Goal: Information Seeking & Learning: Learn about a topic

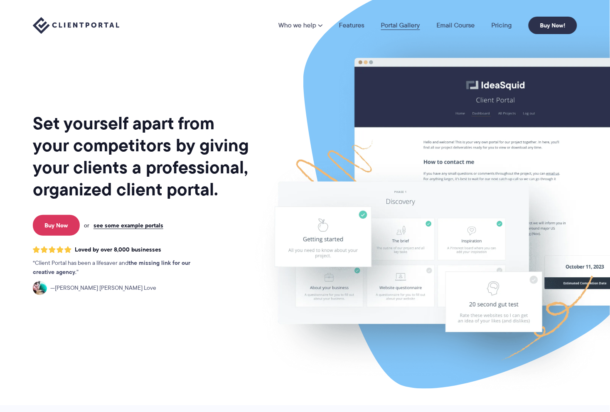
click at [407, 24] on link "Portal Gallery" at bounding box center [400, 25] width 39 height 7
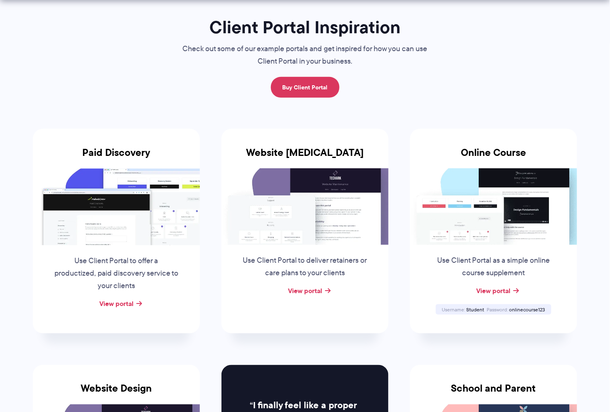
scroll to position [156, 0]
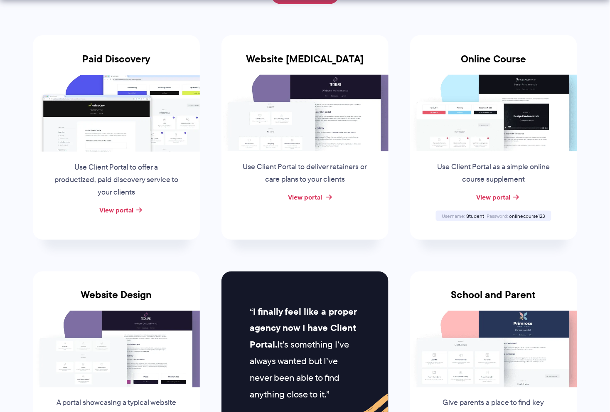
click at [321, 193] on link "View portal" at bounding box center [305, 197] width 34 height 10
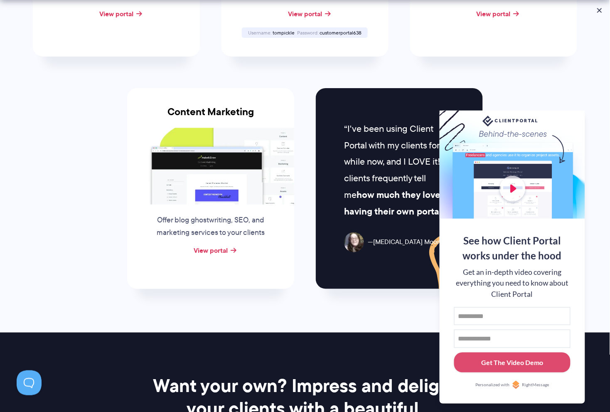
scroll to position [830, 0]
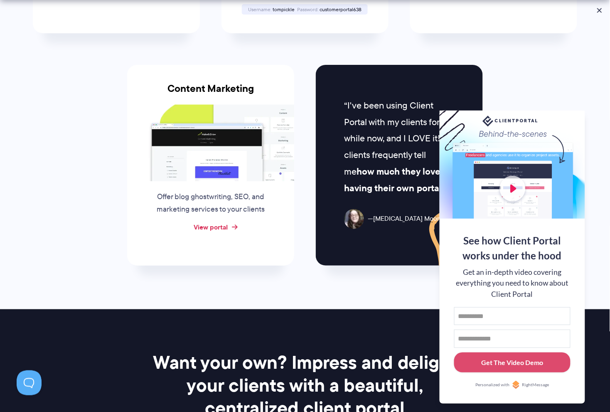
click at [226, 224] on link "View portal" at bounding box center [211, 227] width 34 height 10
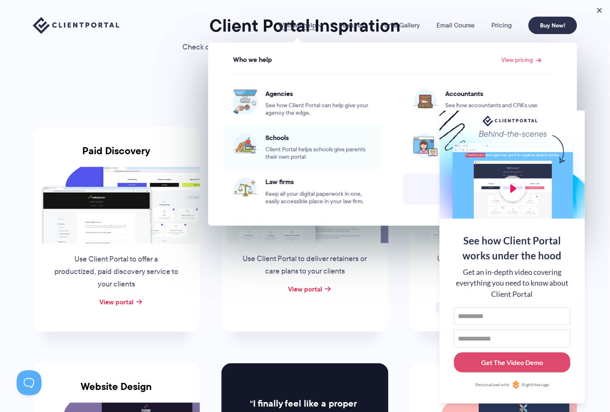
scroll to position [103, 0]
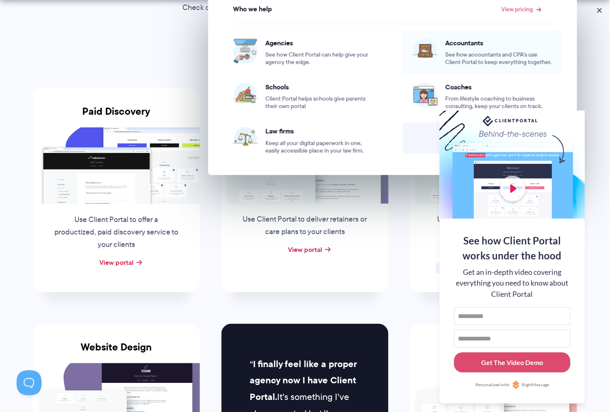
click at [461, 46] on span "Accountants" at bounding box center [498, 43] width 107 height 8
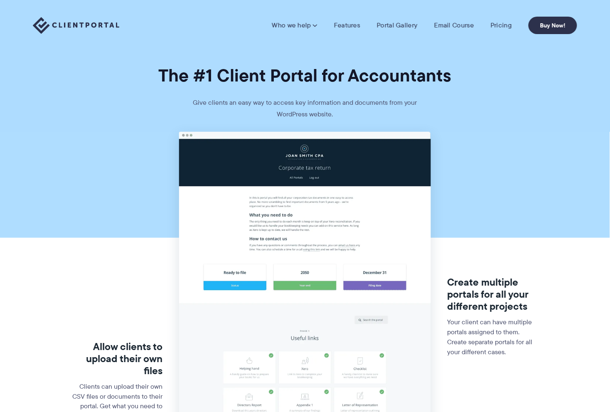
click at [289, 211] on img at bounding box center [304, 408] width 251 height 553
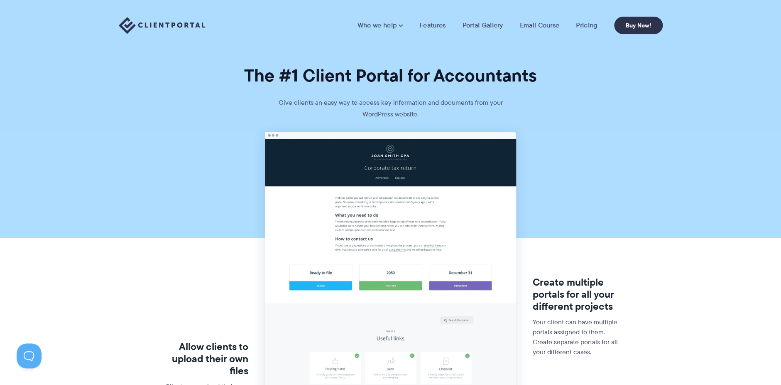
click at [609, 69] on h1 "The #1 Client Portal for Accountants" at bounding box center [390, 75] width 781 height 22
click at [583, 23] on link "Pricing" at bounding box center [586, 25] width 21 height 8
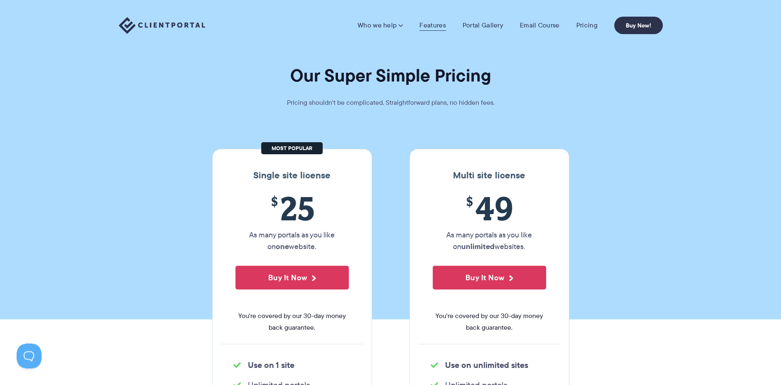
click at [436, 22] on link "Features" at bounding box center [432, 25] width 26 height 8
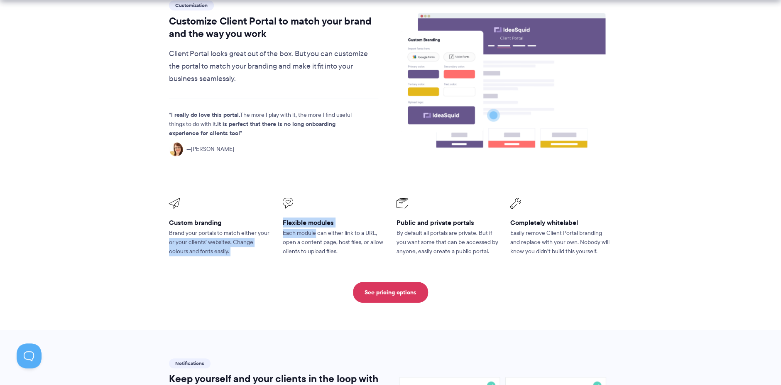
drag, startPoint x: 274, startPoint y: 211, endPoint x: 316, endPoint y: 211, distance: 42.4
click at [316, 211] on ul "Custom branding Brand your portals to match either your or your clients’ websit…" at bounding box center [390, 226] width 455 height 69
click at [309, 228] on p "Each module can either link to a URL, open a content page, host files, or allow…" at bounding box center [334, 241] width 102 height 27
click at [336, 228] on p "Each module can either link to a URL, open a content page, host files, or allow…" at bounding box center [334, 241] width 102 height 27
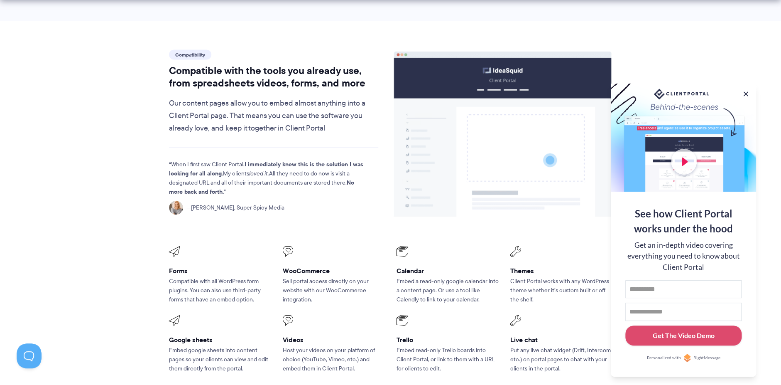
scroll to position [1061, 0]
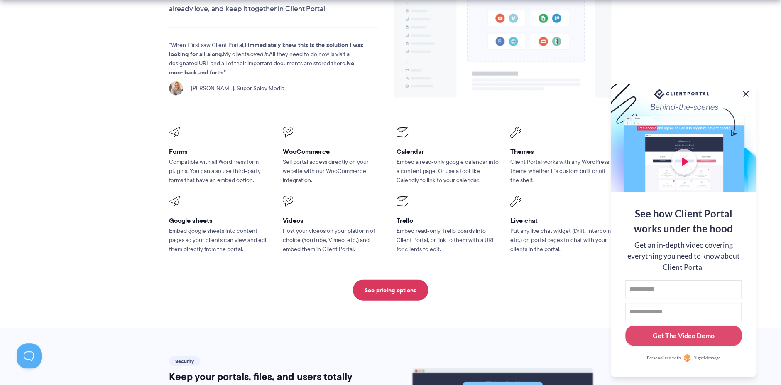
click at [747, 89] on button at bounding box center [746, 94] width 10 height 10
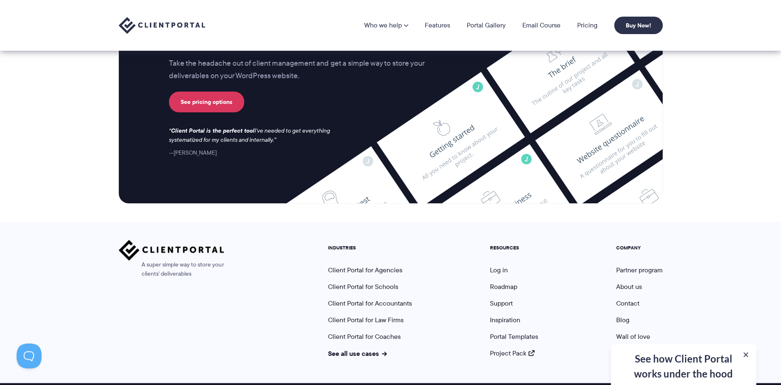
scroll to position [2180, 0]
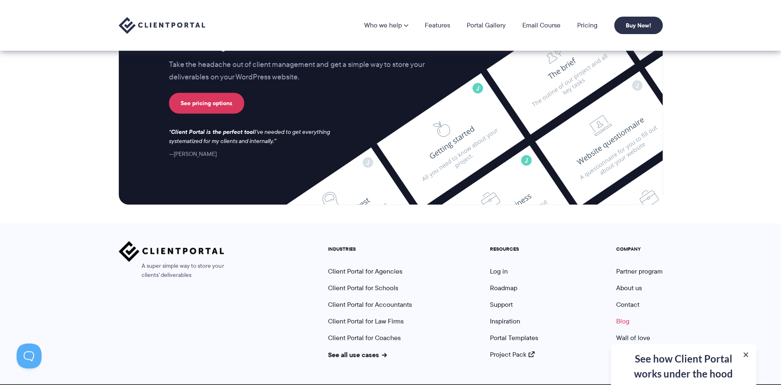
click at [627, 316] on link "Blog" at bounding box center [622, 321] width 13 height 10
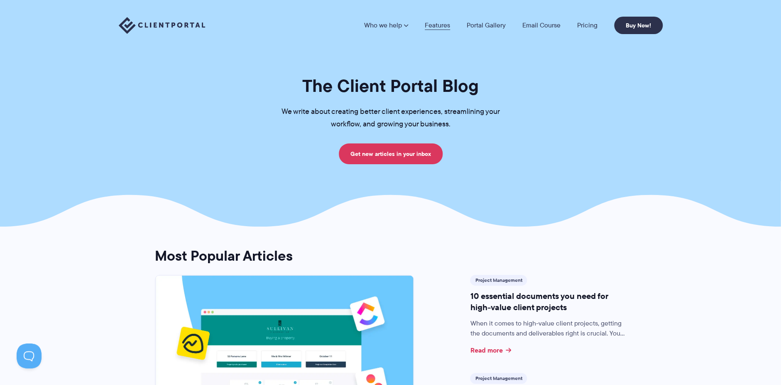
click at [436, 26] on link "Features" at bounding box center [437, 25] width 25 height 7
drag, startPoint x: 515, startPoint y: 25, endPoint x: 504, endPoint y: 25, distance: 10.8
click at [506, 25] on ul "Who we help Who we help View pricing Agencies Accountants →" at bounding box center [481, 25] width 250 height 7
click at [500, 25] on link "Portal Gallery" at bounding box center [486, 25] width 39 height 7
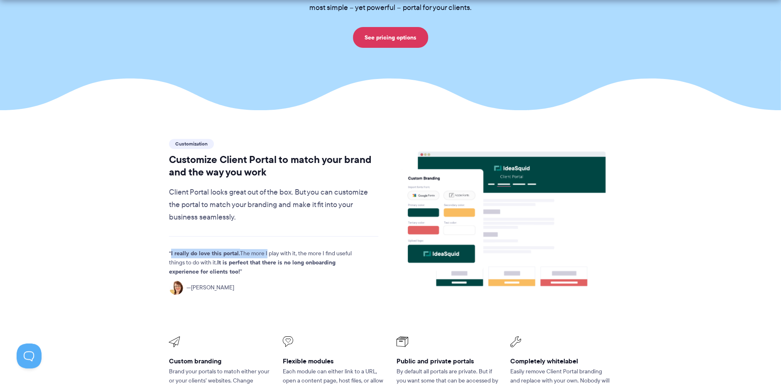
drag, startPoint x: 183, startPoint y: 230, endPoint x: 277, endPoint y: 229, distance: 94.3
click at [277, 249] on p "I really do love this portal. The more I play with it, the more I find useful t…" at bounding box center [266, 262] width 195 height 27
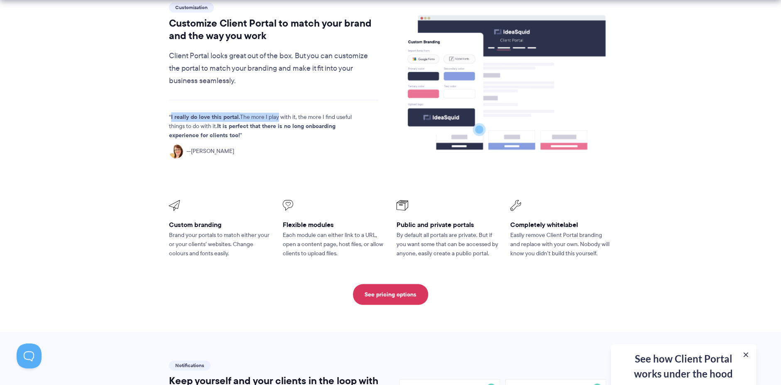
scroll to position [277, 0]
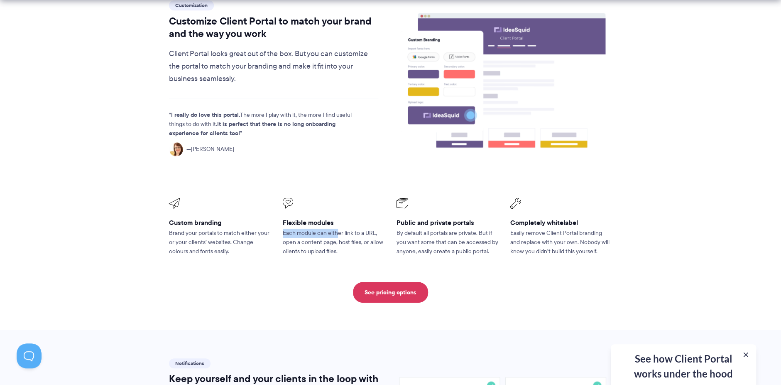
drag, startPoint x: 282, startPoint y: 206, endPoint x: 339, endPoint y: 206, distance: 56.9
click at [339, 228] on p "Each module can either link to a URL, open a content page, host files, or allow…" at bounding box center [334, 241] width 102 height 27
click at [321, 228] on p "Each module can either link to a URL, open a content page, host files, or allow…" at bounding box center [334, 241] width 102 height 27
click at [343, 228] on p "Each module can either link to a URL, open a content page, host files, or allow…" at bounding box center [334, 241] width 102 height 27
drag, startPoint x: 307, startPoint y: 222, endPoint x: 332, endPoint y: 221, distance: 24.9
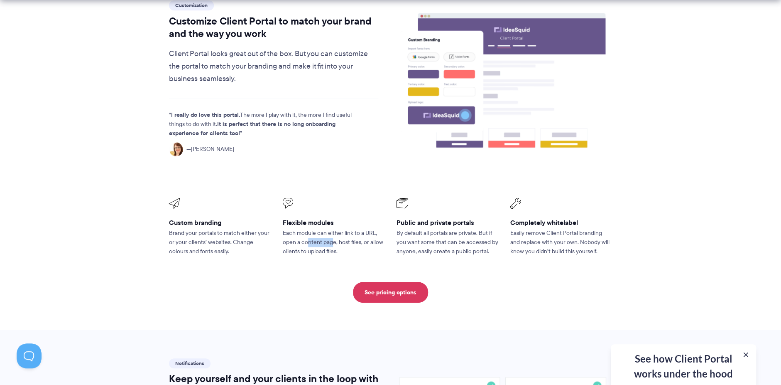
click at [332, 228] on p "Each module can either link to a URL, open a content page, host files, or allow…" at bounding box center [334, 241] width 102 height 27
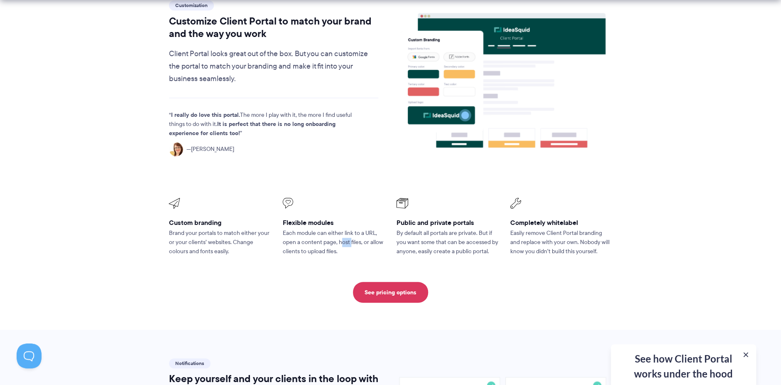
drag, startPoint x: 339, startPoint y: 220, endPoint x: 349, endPoint y: 221, distance: 10.4
click at [349, 228] on p "Each module can either link to a URL, open a content page, host files, or allow…" at bounding box center [334, 241] width 102 height 27
drag, startPoint x: 329, startPoint y: 231, endPoint x: 281, endPoint y: 235, distance: 47.9
click at [281, 235] on li "Flexible modules Each module can either link to a URL, open a content page, hos…" at bounding box center [334, 226] width 114 height 69
click at [341, 228] on p "Each module can either link to a URL, open a content page, host files, or allow…" at bounding box center [334, 241] width 102 height 27
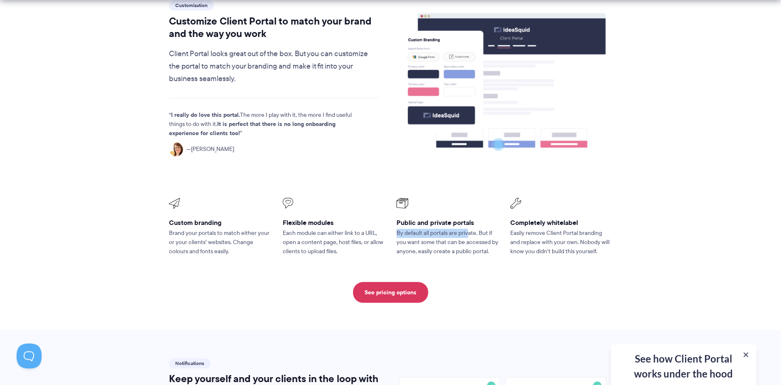
drag, startPoint x: 395, startPoint y: 206, endPoint x: 471, endPoint y: 211, distance: 76.6
click at [468, 209] on li "Public and private portals By default all portals are private. But if you want …" at bounding box center [448, 226] width 114 height 69
click at [488, 228] on p "By default all portals are private. But if you want some that can be accessed b…" at bounding box center [448, 241] width 102 height 27
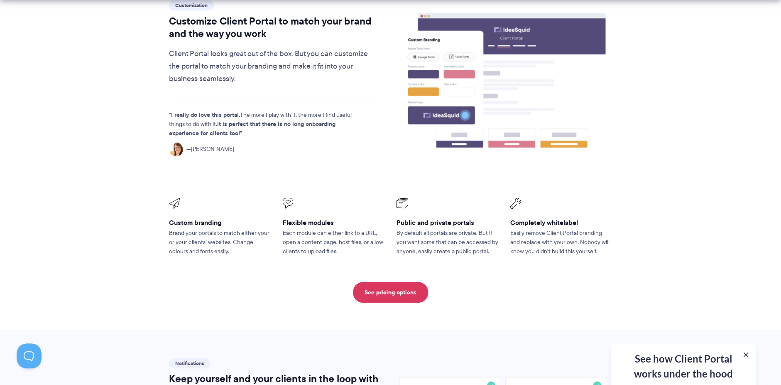
drag, startPoint x: 498, startPoint y: 212, endPoint x: 503, endPoint y: 215, distance: 6.1
click at [498, 228] on p "By default all portals are private. But if you want some that can be accessed b…" at bounding box center [448, 241] width 102 height 27
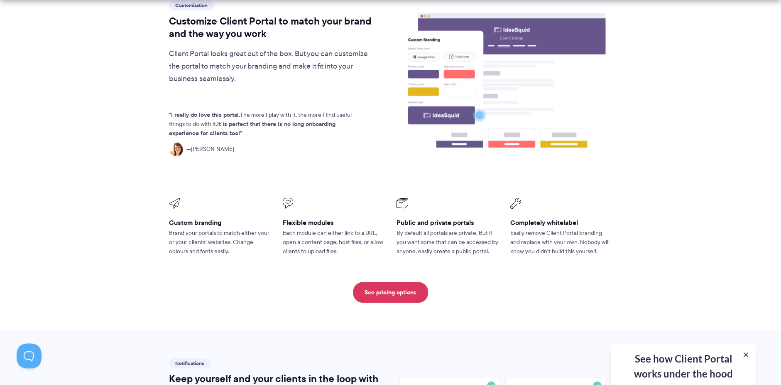
click at [510, 228] on p "Easily remove Client Portal branding and replace with your own. Nobody will kno…" at bounding box center [561, 241] width 102 height 27
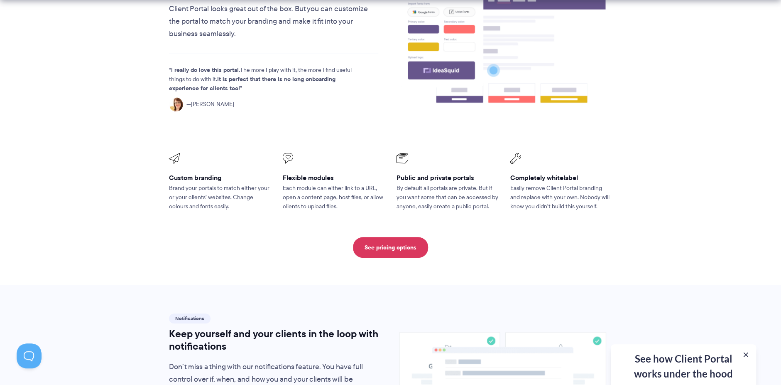
scroll to position [415, 0]
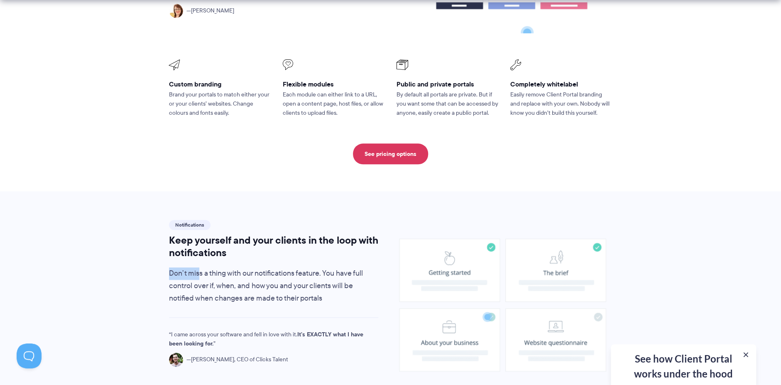
drag, startPoint x: 175, startPoint y: 251, endPoint x: 208, endPoint y: 252, distance: 32.8
click at [206, 267] on p "Don’t miss a thing with our notifications feature. You have full control over i…" at bounding box center [274, 285] width 210 height 37
drag, startPoint x: 223, startPoint y: 252, endPoint x: 311, endPoint y: 250, distance: 87.6
click at [303, 267] on p "Don’t miss a thing with our notifications feature. You have full control over i…" at bounding box center [274, 285] width 210 height 37
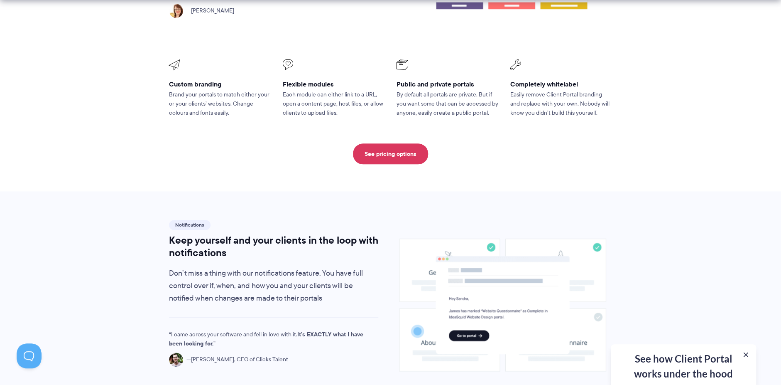
click at [314, 267] on p "Don’t miss a thing with our notifications feature. You have full control over i…" at bounding box center [274, 285] width 210 height 37
click at [328, 267] on p "Don’t miss a thing with our notifications feature. You have full control over i…" at bounding box center [274, 285] width 210 height 37
drag, startPoint x: 241, startPoint y: 277, endPoint x: 249, endPoint y: 277, distance: 8.3
click at [245, 277] on p "Don’t miss a thing with our notifications feature. You have full control over i…" at bounding box center [274, 285] width 210 height 37
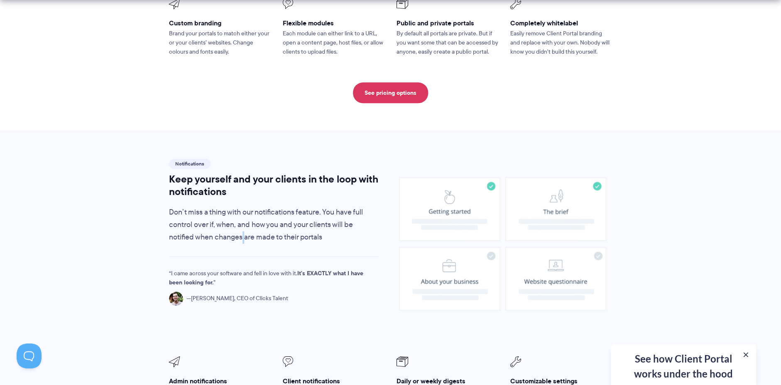
scroll to position [600, 0]
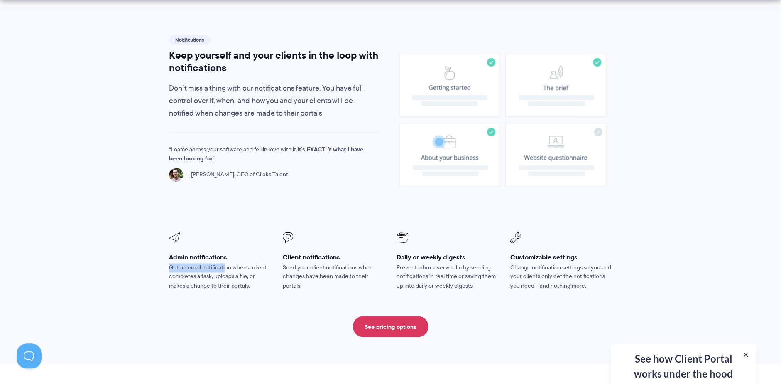
drag, startPoint x: 169, startPoint y: 247, endPoint x: 230, endPoint y: 245, distance: 60.3
click at [225, 263] on p "Get an email notification when a client completes a task, uploads a file, or ma…" at bounding box center [220, 276] width 102 height 27
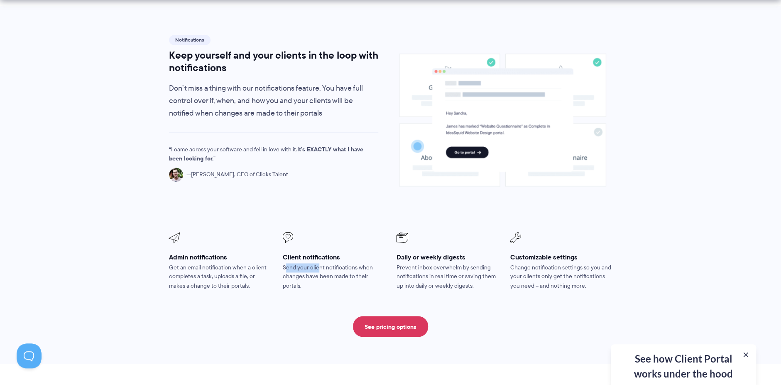
drag, startPoint x: 288, startPoint y: 243, endPoint x: 328, endPoint y: 244, distance: 40.3
click at [321, 263] on p "Send your client notifications when changes have been made to their portals." at bounding box center [334, 276] width 102 height 27
drag, startPoint x: 332, startPoint y: 244, endPoint x: 361, endPoint y: 244, distance: 29.5
click at [361, 263] on p "Send your client notifications when changes have been made to their portals." at bounding box center [334, 276] width 102 height 27
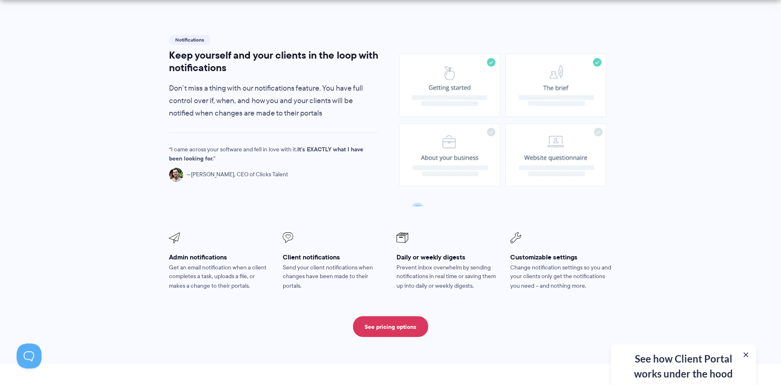
click at [367, 263] on p "Send your client notifications when changes have been made to their portals." at bounding box center [334, 276] width 102 height 27
click at [356, 263] on p "Send your client notifications when changes have been made to their portals." at bounding box center [334, 276] width 102 height 27
click at [369, 263] on p "Send your client notifications when changes have been made to their portals." at bounding box center [334, 276] width 102 height 27
click at [372, 263] on p "Send your client notifications when changes have been made to their portals." at bounding box center [334, 276] width 102 height 27
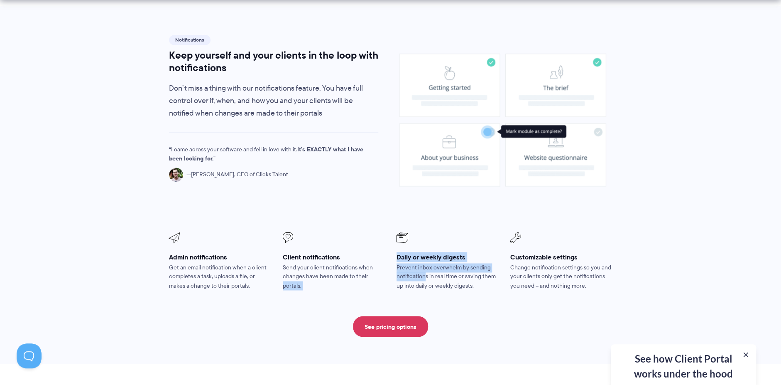
drag, startPoint x: 387, startPoint y: 250, endPoint x: 423, endPoint y: 252, distance: 35.8
click at [423, 252] on ul "Admin notifications Get an email notification when a client completes a task, u…" at bounding box center [390, 261] width 455 height 69
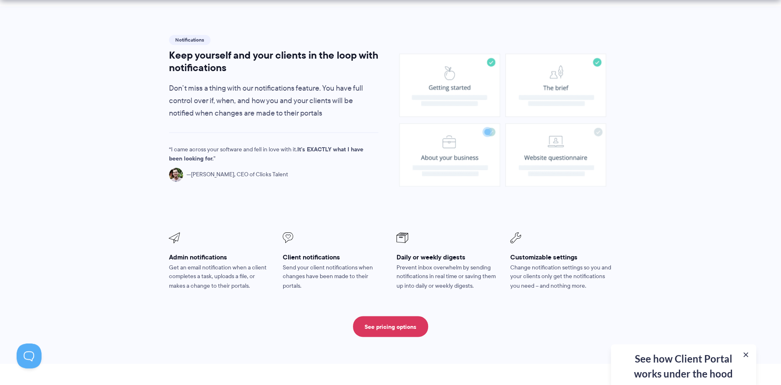
drag, startPoint x: 443, startPoint y: 255, endPoint x: 462, endPoint y: 259, distance: 19.5
click at [444, 263] on p "Prevent inbox overwhelm by sending notifications in real time or saving them up…" at bounding box center [448, 276] width 102 height 27
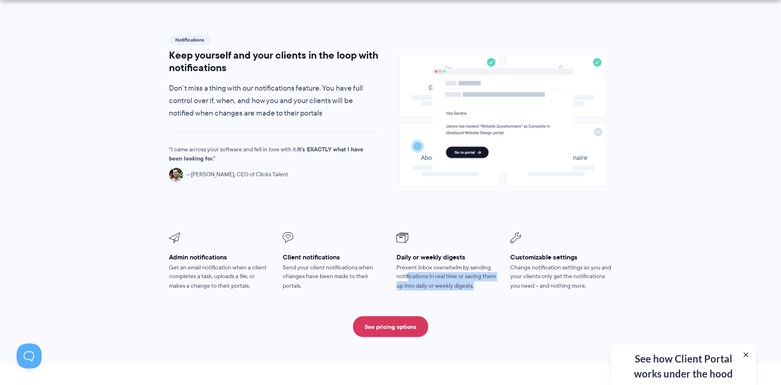
drag, startPoint x: 474, startPoint y: 261, endPoint x: 407, endPoint y: 250, distance: 68.2
click at [407, 263] on p "Prevent inbox overwhelm by sending notifications in real time or saving them up…" at bounding box center [448, 276] width 102 height 27
click at [519, 263] on p "Change notification settings so you and your clients only get the notifications…" at bounding box center [561, 276] width 102 height 27
drag, startPoint x: 515, startPoint y: 247, endPoint x: 540, endPoint y: 248, distance: 24.5
click at [540, 263] on p "Change notification settings so you and your clients only get the notifications…" at bounding box center [561, 276] width 102 height 27
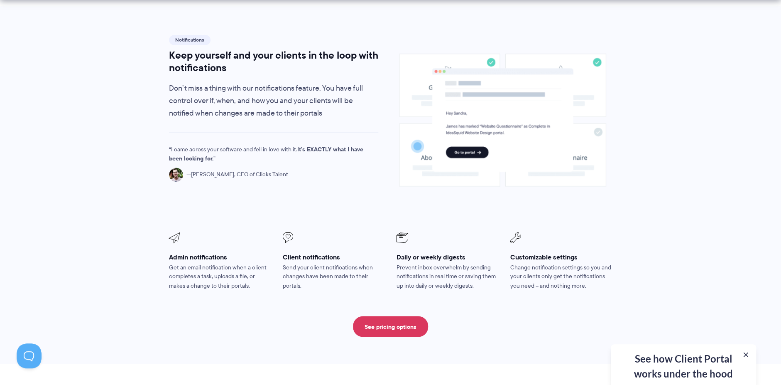
click at [526, 264] on p "Change notification settings so you and your clients only get the notifications…" at bounding box center [561, 276] width 102 height 27
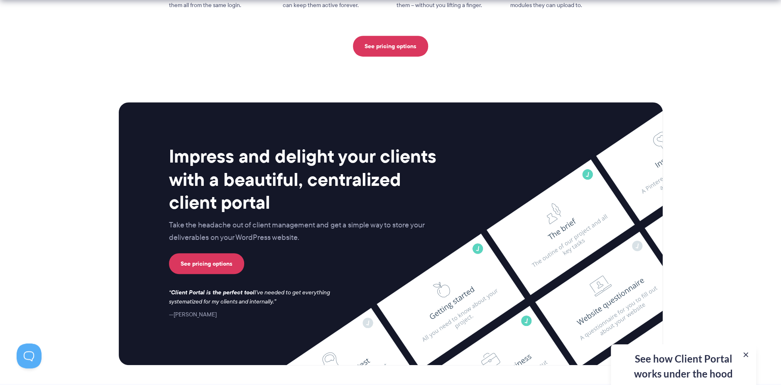
scroll to position [2181, 0]
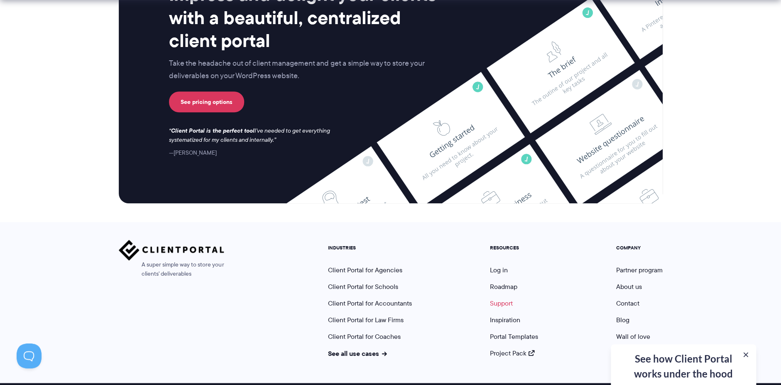
click at [508, 298] on link "Support" at bounding box center [501, 303] width 23 height 10
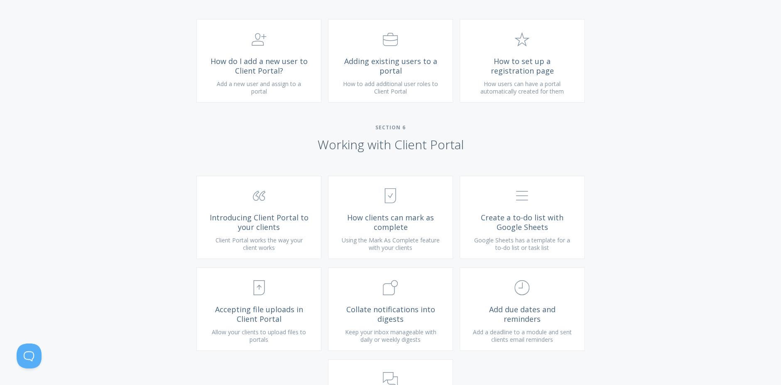
scroll to position [1384, 0]
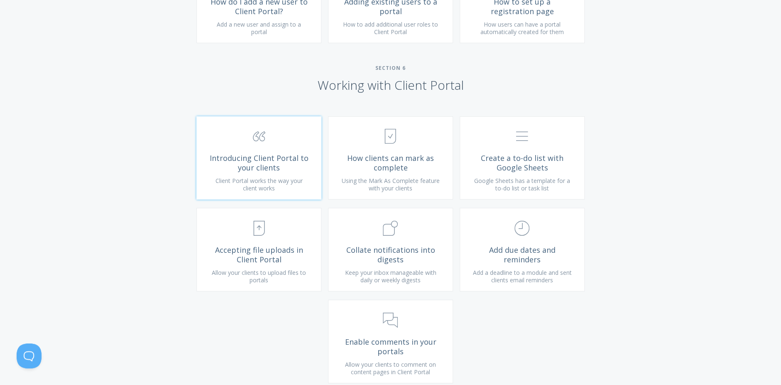
click at [287, 148] on span ".st0{fill:none;stroke:#000000;stroke-width:2;stroke-miterlimit:10;} Untitled-16" at bounding box center [258, 136] width 99 height 25
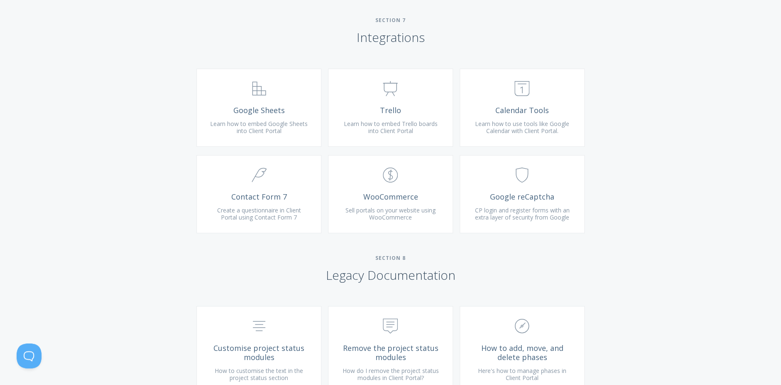
scroll to position [1723, 0]
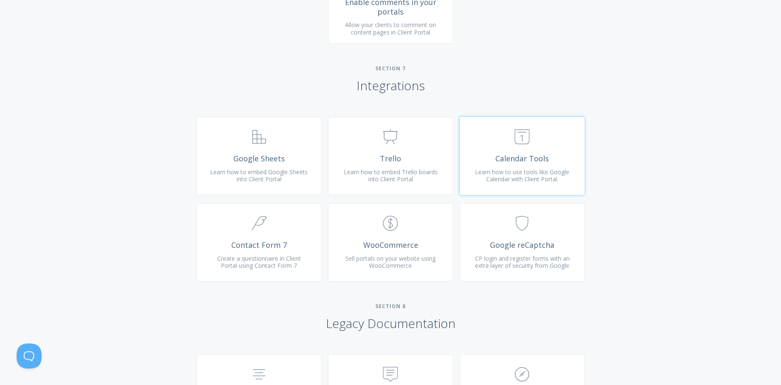
click at [556, 180] on span "Learn how to use tools like Google Calendar with Client Portal." at bounding box center [522, 175] width 94 height 15
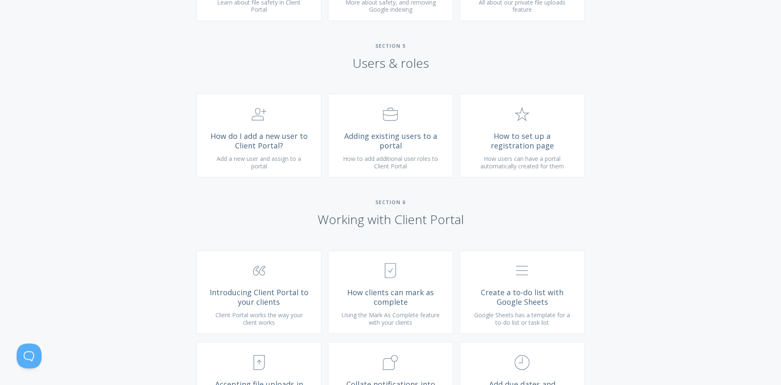
scroll to position [1124, 0]
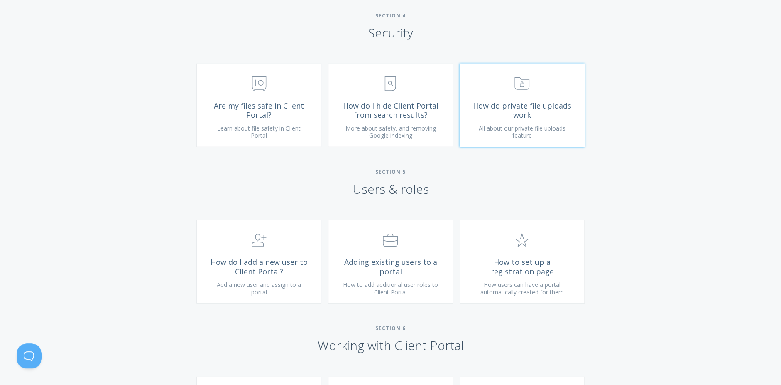
click at [566, 97] on span ".st0{fill:none;stroke:#000000;stroke-width:2;stroke-miterlimit:10;} Untitled-15" at bounding box center [522, 83] width 99 height 25
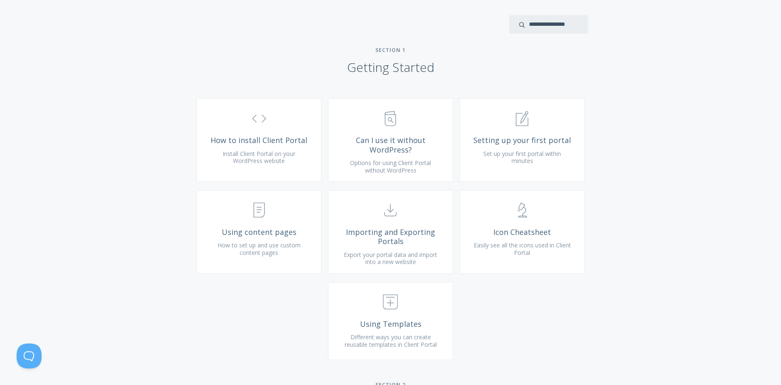
scroll to position [201, 0]
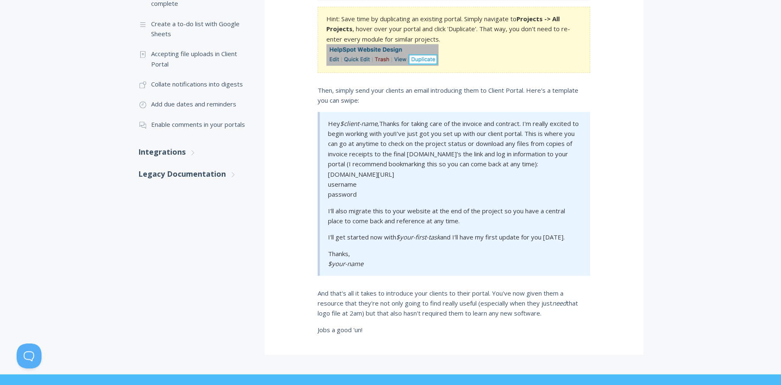
scroll to position [230, 0]
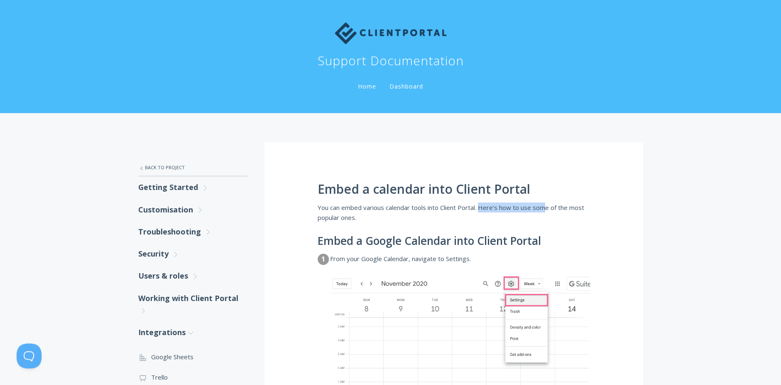
drag, startPoint x: 509, startPoint y: 207, endPoint x: 545, endPoint y: 211, distance: 35.9
click at [545, 211] on p "You can embed various calendar tools into Client Portal. Here's how to use some…" at bounding box center [454, 212] width 272 height 20
drag, startPoint x: 542, startPoint y: 219, endPoint x: 415, endPoint y: 233, distance: 127.9
click at [540, 222] on p "You can embed various calendar tools into Client Portal. Here's how to use some…" at bounding box center [454, 212] width 272 height 20
drag, startPoint x: 364, startPoint y: 239, endPoint x: 478, endPoint y: 246, distance: 114.0
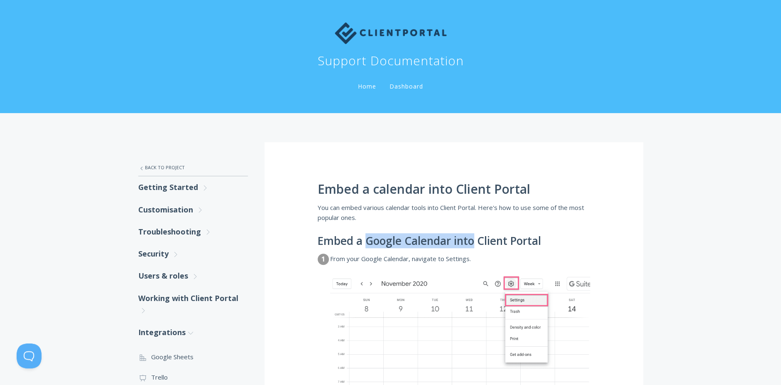
click at [476, 244] on h2 "Embed a Google Calendar into Client Portal" at bounding box center [454, 241] width 272 height 12
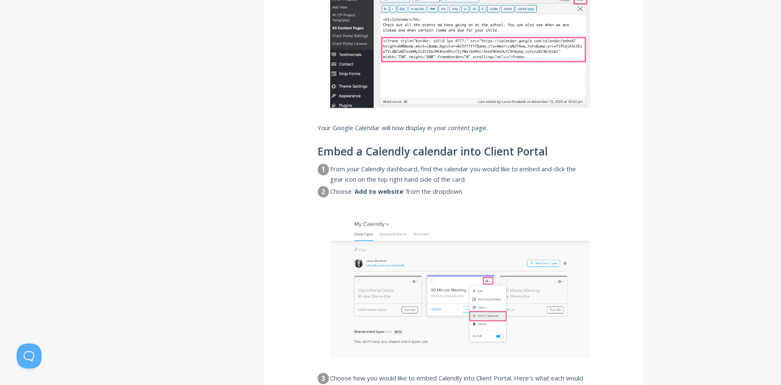
scroll to position [969, 0]
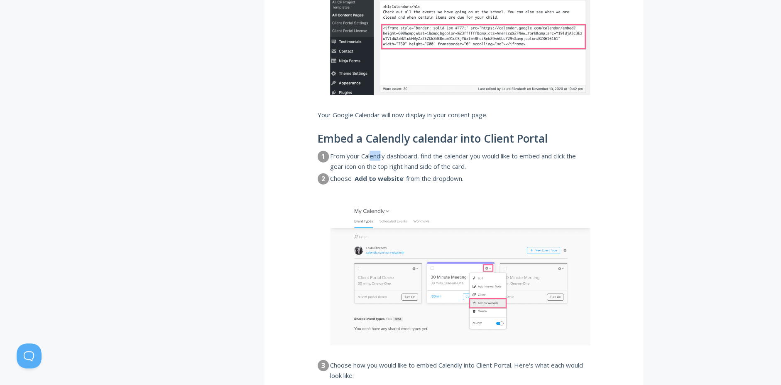
drag, startPoint x: 371, startPoint y: 159, endPoint x: 405, endPoint y: 158, distance: 34.1
click at [388, 158] on dd "From your Calendly dashboard, find the calendar you would like to embed and cli…" at bounding box center [460, 161] width 260 height 20
drag, startPoint x: 407, startPoint y: 158, endPoint x: 420, endPoint y: 157, distance: 13.7
click at [420, 157] on dd "From your Calendly dashboard, find the calendar you would like to embed and cli…" at bounding box center [460, 161] width 260 height 20
drag, startPoint x: 426, startPoint y: 157, endPoint x: 531, endPoint y: 200, distance: 113.4
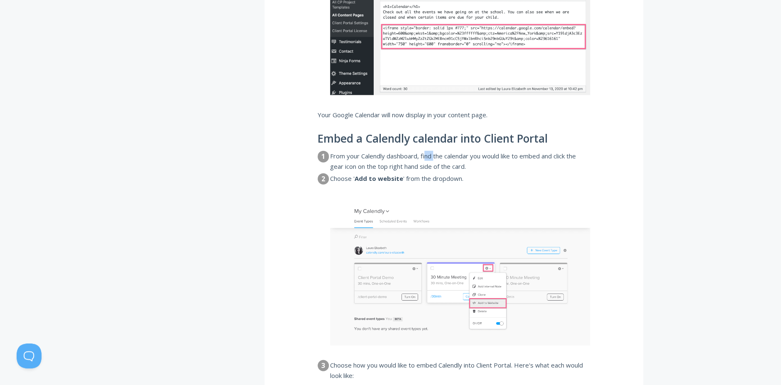
click at [441, 159] on dd "From your Calendly dashboard, find the calendar you would like to embed and cli…" at bounding box center [460, 161] width 260 height 20
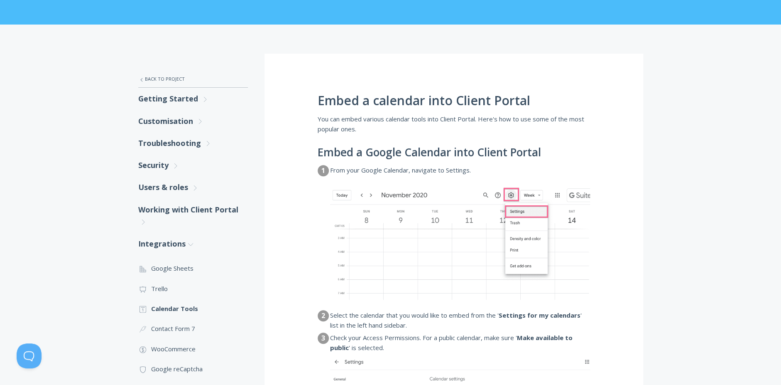
scroll to position [33, 0]
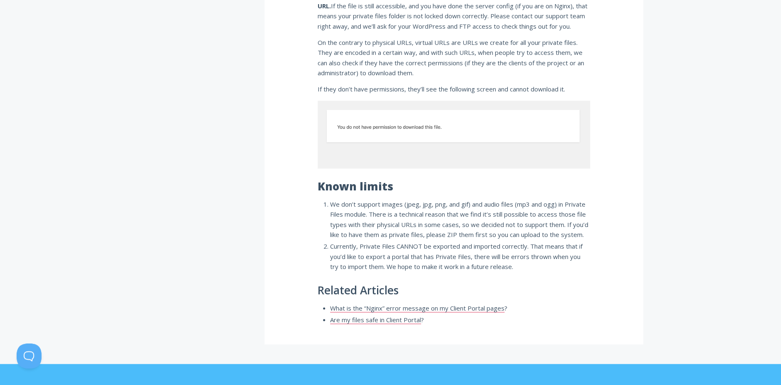
scroll to position [714, 0]
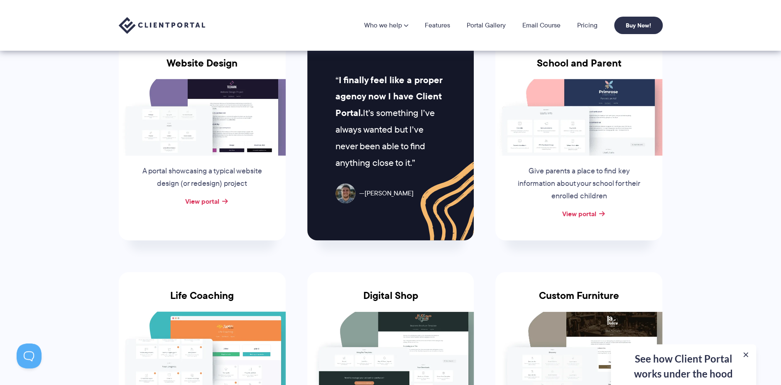
scroll to position [380, 0]
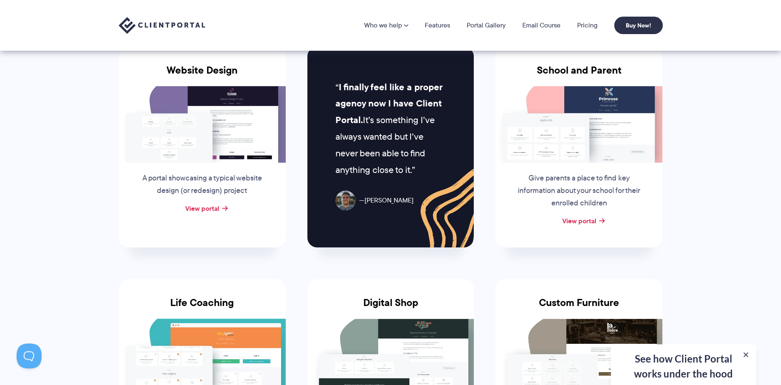
click at [595, 141] on img at bounding box center [578, 124] width 167 height 76
click at [586, 218] on link "View portal" at bounding box center [579, 221] width 34 height 10
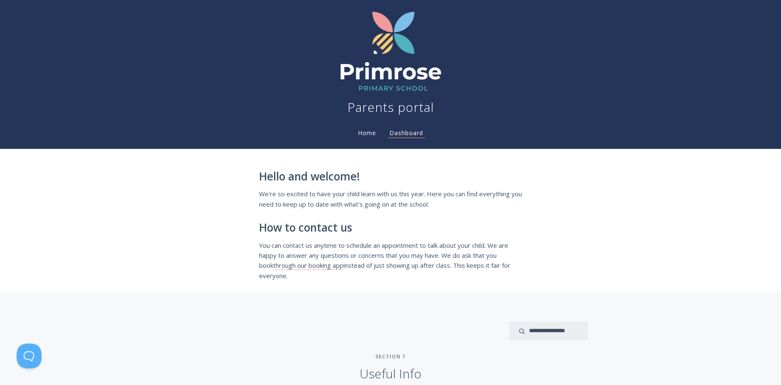
drag, startPoint x: 363, startPoint y: 113, endPoint x: 360, endPoint y: 126, distance: 13.1
click at [363, 114] on h1 "Parents portal" at bounding box center [391, 107] width 86 height 17
click at [360, 130] on link "Home" at bounding box center [367, 133] width 22 height 8
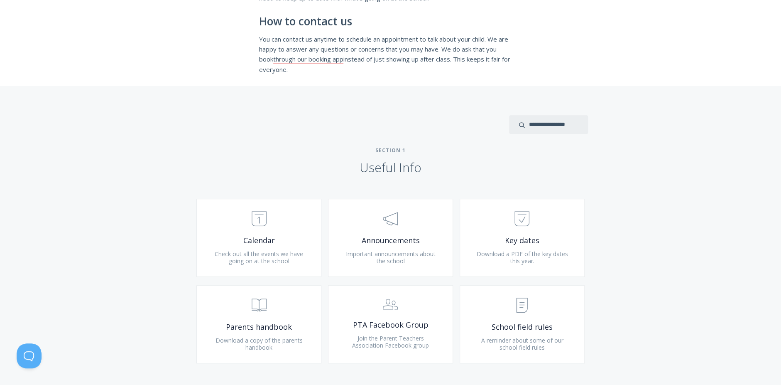
scroll to position [230, 0]
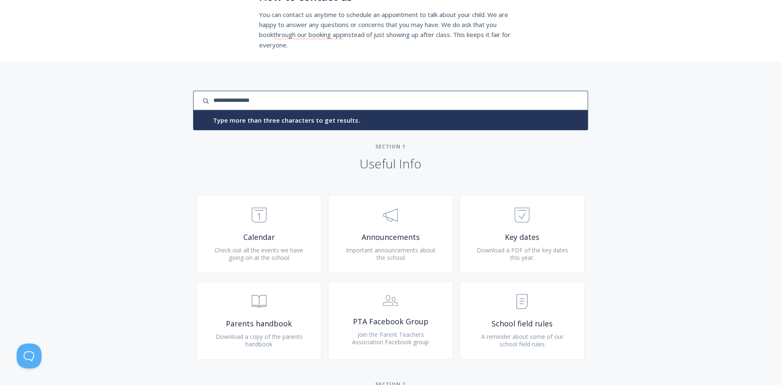
click at [538, 100] on input "search input" at bounding box center [390, 101] width 395 height 20
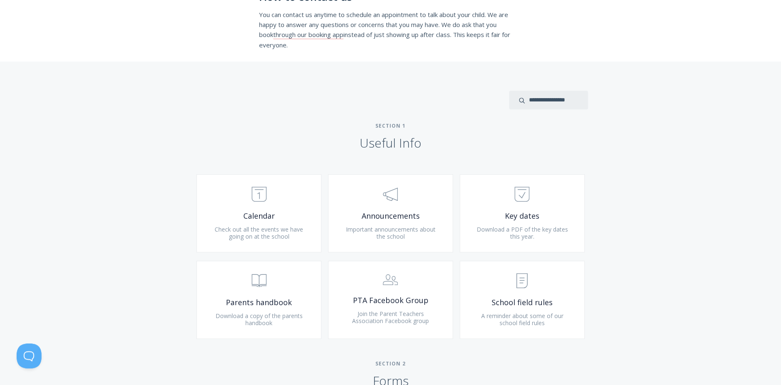
click at [704, 159] on div "Type more than three characters to get results. See search results below. No se…" at bounding box center [390, 289] width 781 height 456
drag, startPoint x: 374, startPoint y: 140, endPoint x: 359, endPoint y: 162, distance: 25.9
click at [359, 162] on div "Type more than three characters to get results. See search results below. No se…" at bounding box center [390, 289] width 781 height 456
click at [285, 205] on span ".st0{fill:none;stroke:#000000;stroke-width:2;stroke-miterlimit:10;} Untitled-18" at bounding box center [258, 194] width 99 height 25
click at [616, 176] on div "Type more than three characters to get results. See search results below. No se…" at bounding box center [390, 289] width 781 height 456
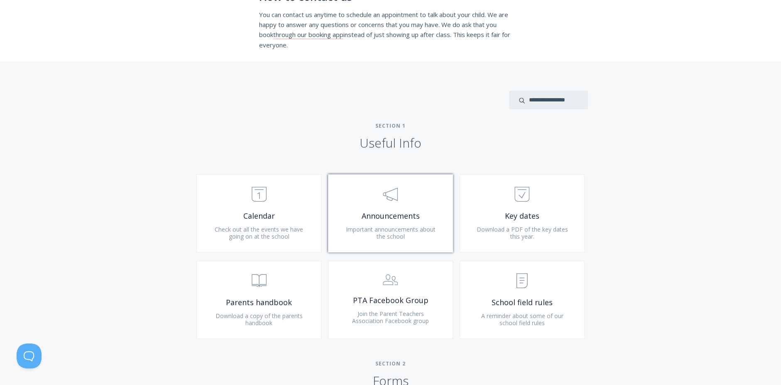
click at [439, 209] on link ".st0{fill:none;stroke:#000000;stroke-width:2;stroke-miterlimit:10;} 3. Communic…" at bounding box center [390, 213] width 125 height 78
click at [564, 215] on span "Key dates" at bounding box center [522, 216] width 99 height 10
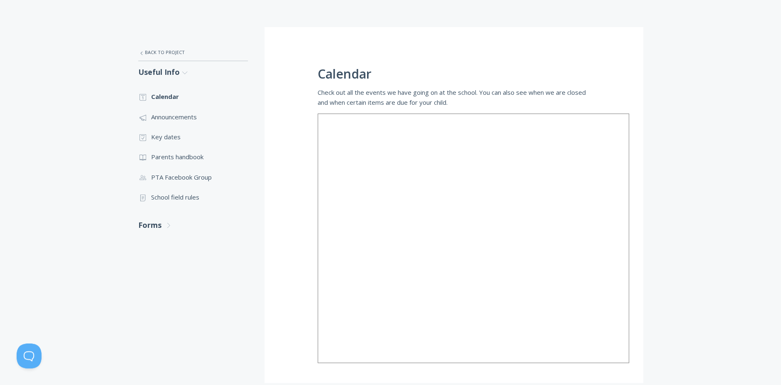
scroll to position [311, 0]
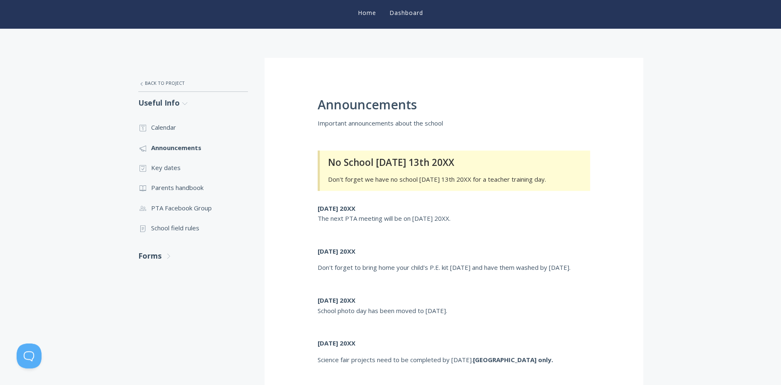
scroll to position [323, 0]
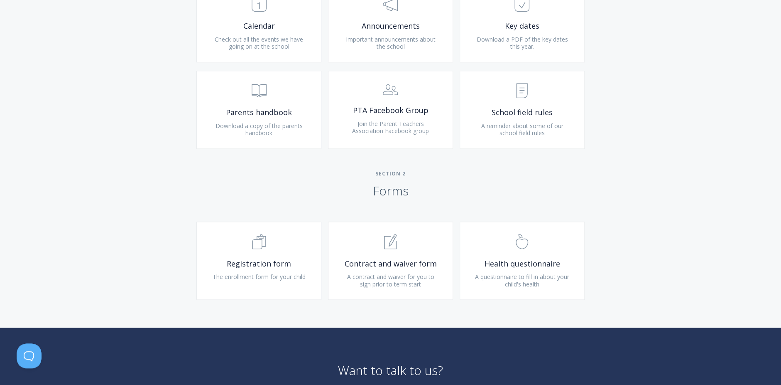
scroll to position [505, 0]
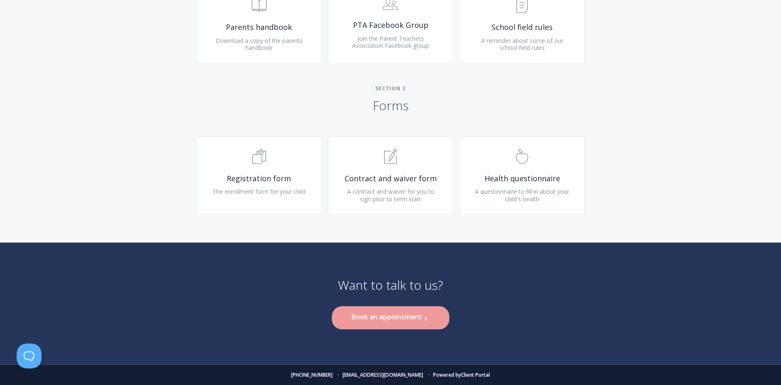
click at [479, 281] on div "Want to talk to us? Book an appointment .st0{fill:none;stroke:#000000;stroke-wi…" at bounding box center [391, 303] width 532 height 122
drag, startPoint x: 466, startPoint y: 284, endPoint x: 435, endPoint y: 282, distance: 30.3
click at [438, 283] on div "Want to talk to us? Book an appointment .st0{fill:none;stroke:#000000;stroke-wi…" at bounding box center [391, 303] width 532 height 122
click at [628, 247] on div "Want to talk to us? Book an appointment .st0{fill:none;stroke:#000000;stroke-wi…" at bounding box center [391, 303] width 532 height 122
click at [202, 158] on link ".st0{fill:none;stroke:#000000;stroke-width:2;stroke-miterlimit:10;} Untitled-16…" at bounding box center [258, 175] width 125 height 78
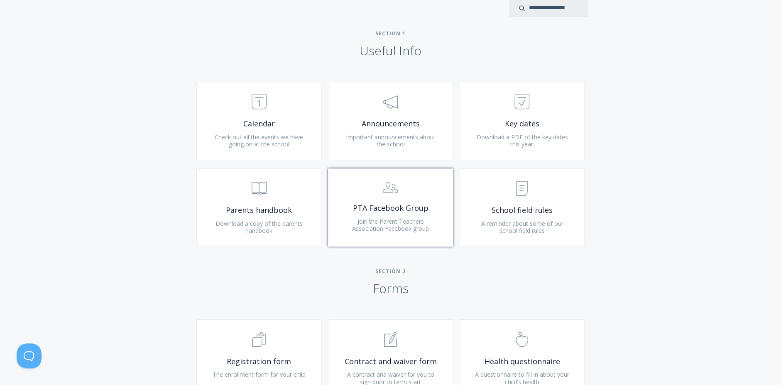
scroll to position [321, 0]
click at [519, 213] on span "School field rules" at bounding box center [522, 212] width 99 height 10
click at [365, 197] on span ".st0{fill:none;stroke:#000000;stroke-width:2;stroke-miterlimit:10;} 3. Communic…" at bounding box center [390, 189] width 99 height 23
click at [246, 189] on span ".st0{fill:none;stroke:#000000;stroke-width:2;stroke-miterlimit:10;} Untitled-13" at bounding box center [258, 190] width 99 height 25
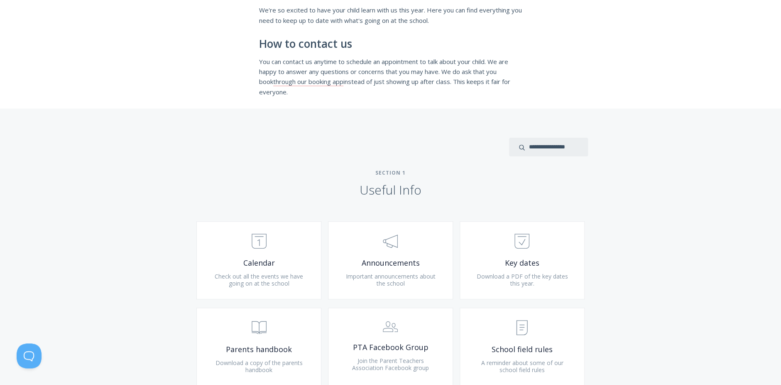
scroll to position [182, 0]
click at [369, 177] on h2 "Section 1 Useful Info" at bounding box center [390, 185] width 781 height 28
click at [353, 140] on div at bounding box center [390, 148] width 395 height 19
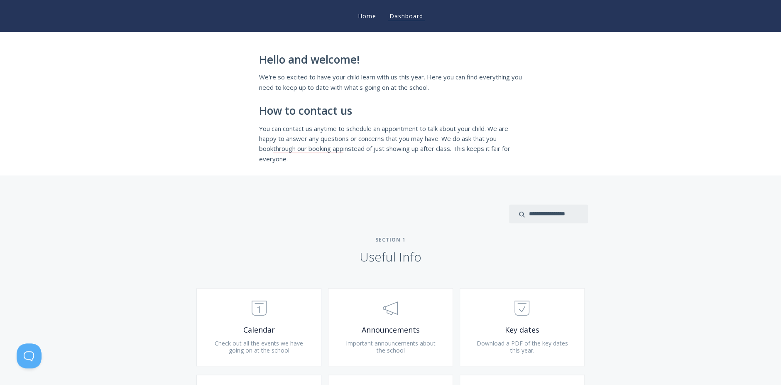
scroll to position [0, 0]
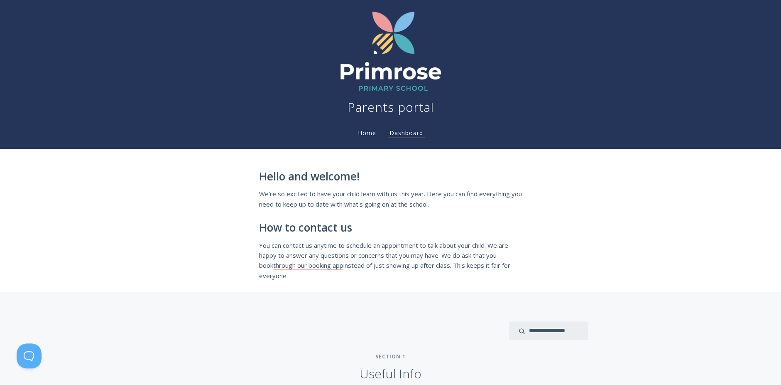
click at [366, 127] on li "Home" at bounding box center [367, 130] width 32 height 17
click at [366, 131] on link "Home" at bounding box center [367, 133] width 22 height 8
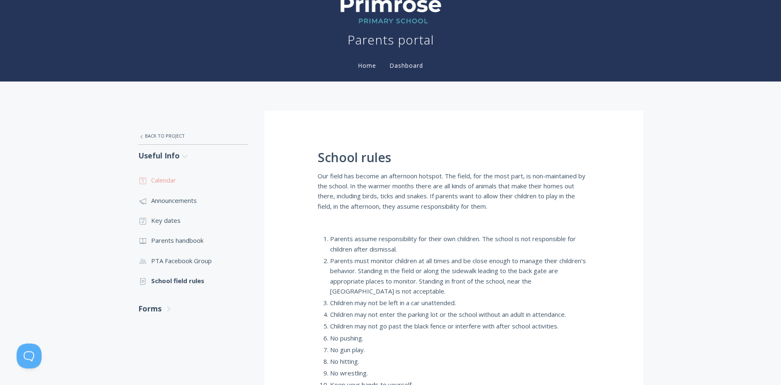
scroll to position [138, 0]
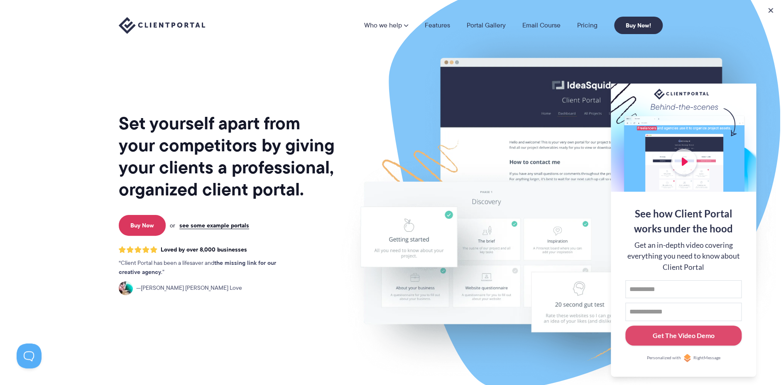
click at [267, 220] on p "Buy Now or see some example portals" at bounding box center [228, 225] width 222 height 21
